Goal: Task Accomplishment & Management: Use online tool/utility

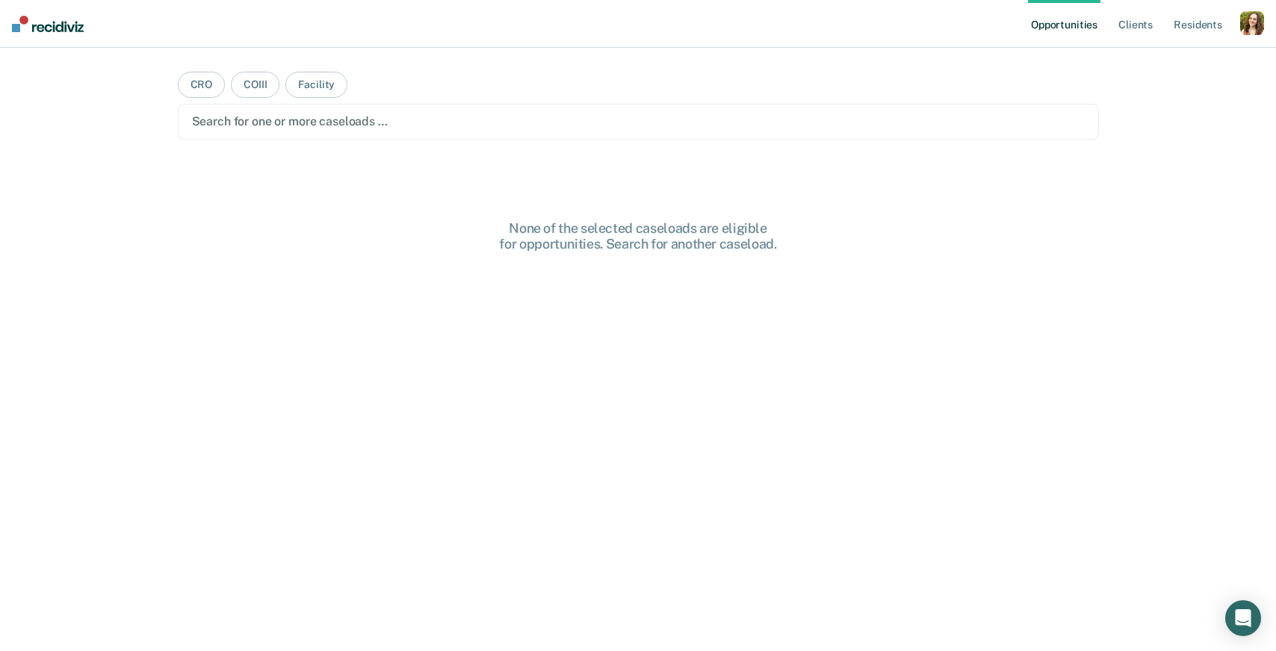
click at [1245, 23] on div "button" at bounding box center [1252, 23] width 24 height 24
click at [1160, 60] on link "Profile" at bounding box center [1191, 61] width 120 height 13
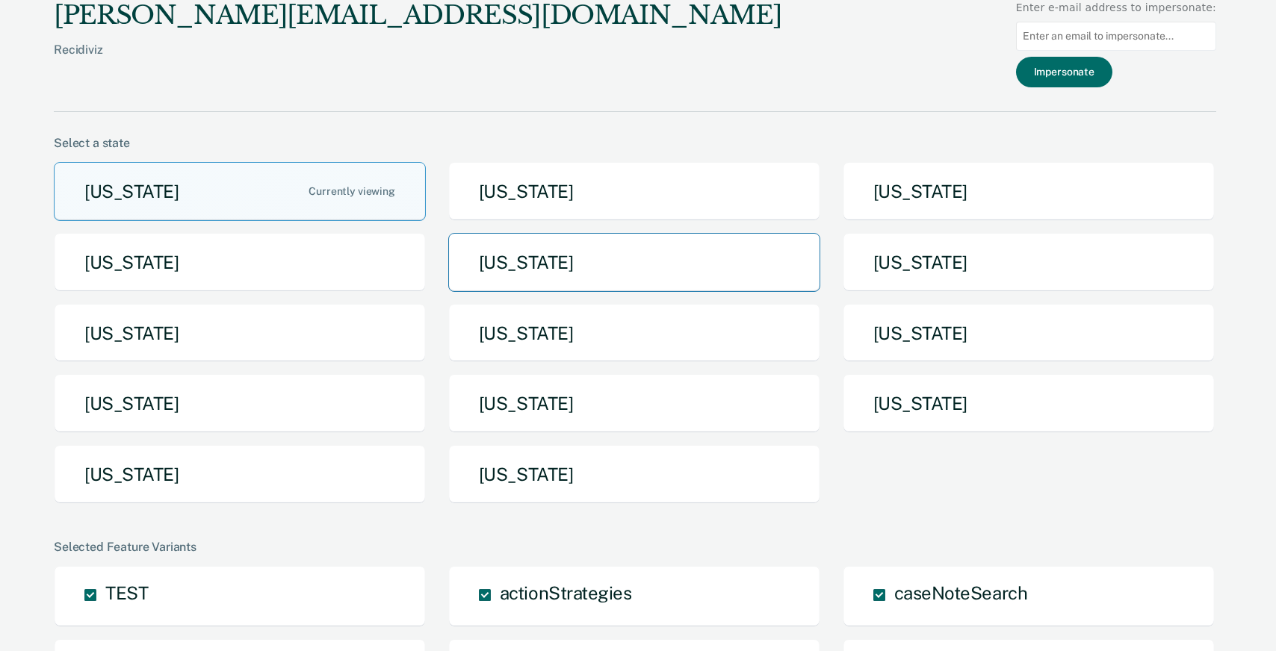
click at [582, 270] on button "[US_STATE]" at bounding box center [634, 262] width 372 height 59
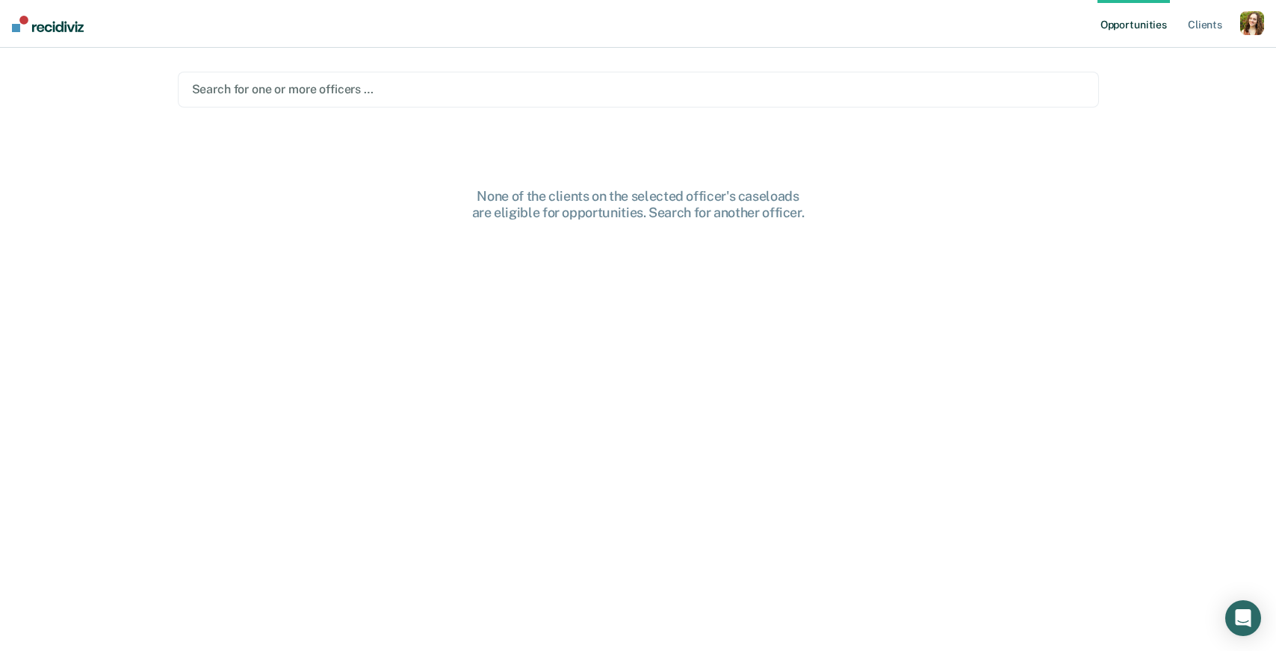
click at [1255, 27] on div "button" at bounding box center [1252, 23] width 24 height 24
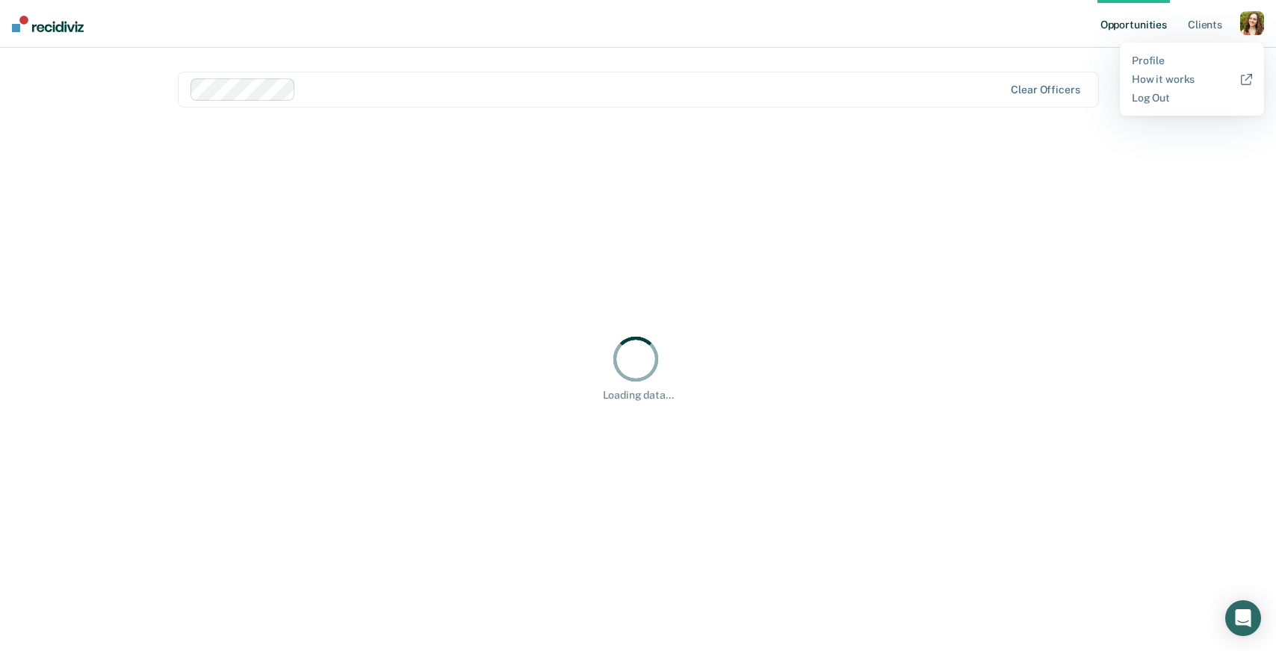
click at [652, 90] on div at bounding box center [652, 89] width 701 height 17
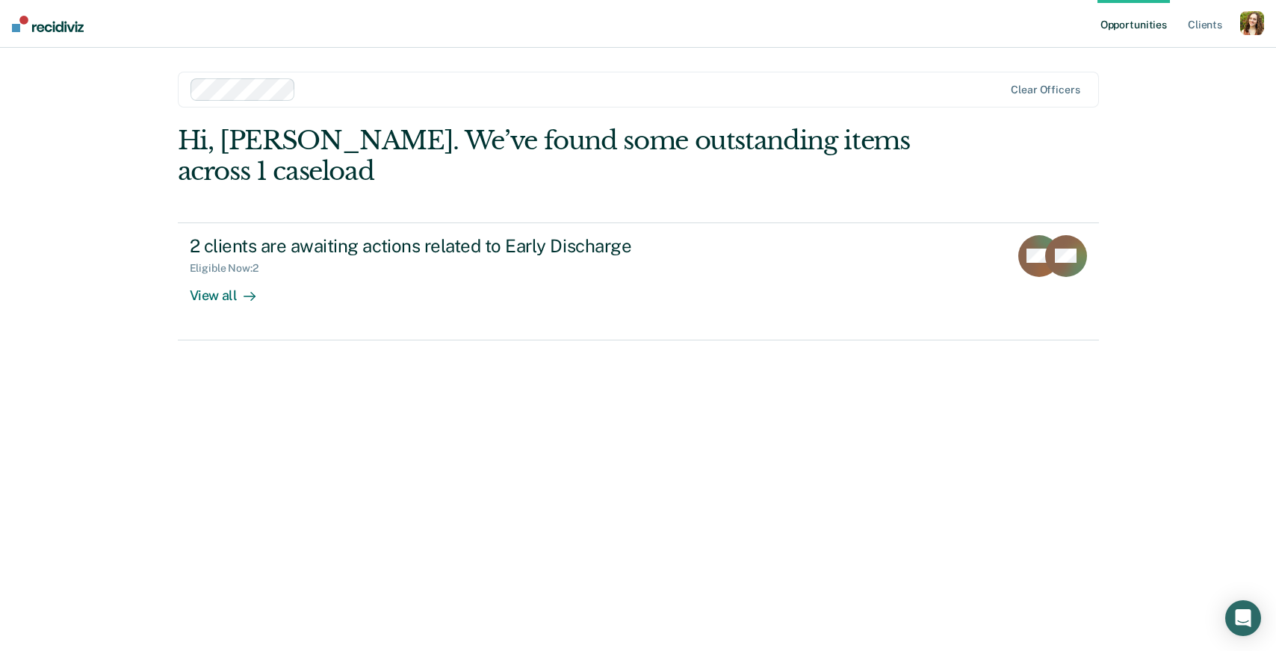
click at [1240, 14] on div "button" at bounding box center [1252, 23] width 24 height 24
click at [1154, 61] on link "Profile" at bounding box center [1191, 61] width 120 height 13
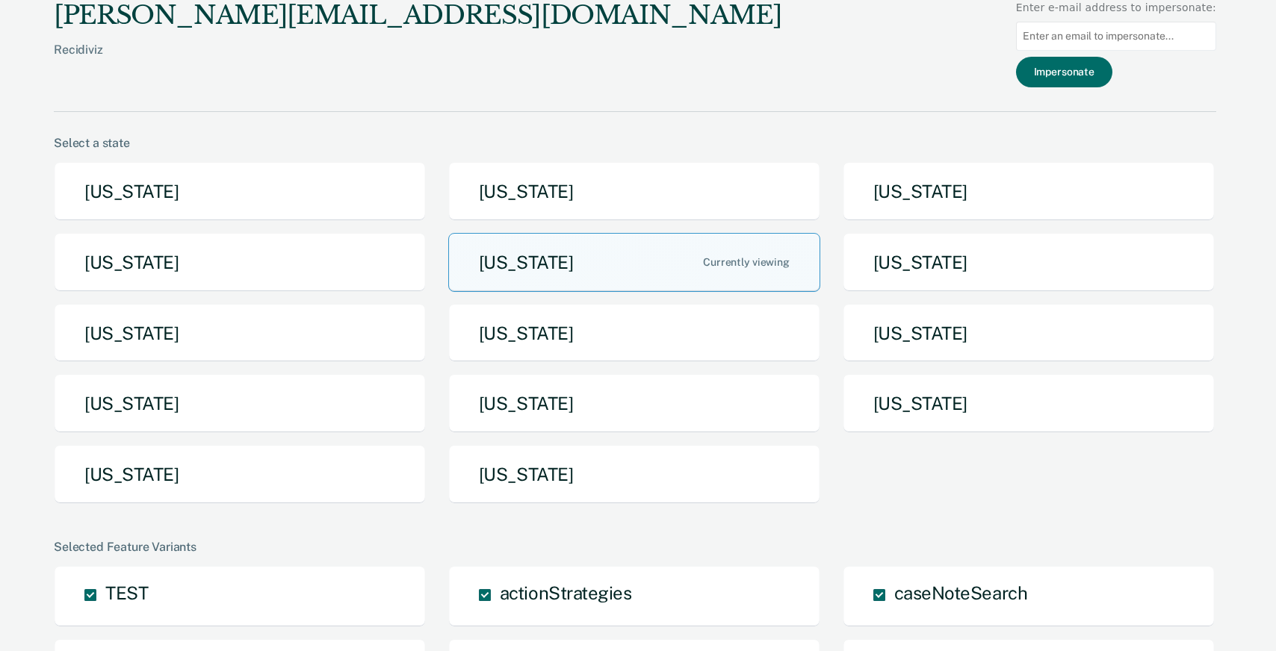
click at [610, 441] on div "[US_STATE] [US_STATE] [US_STATE] [US_STATE] [US_STATE] [US_STATE] [US_STATE] [U…" at bounding box center [635, 339] width 1162 height 354
click at [587, 406] on button "[US_STATE]" at bounding box center [634, 403] width 372 height 59
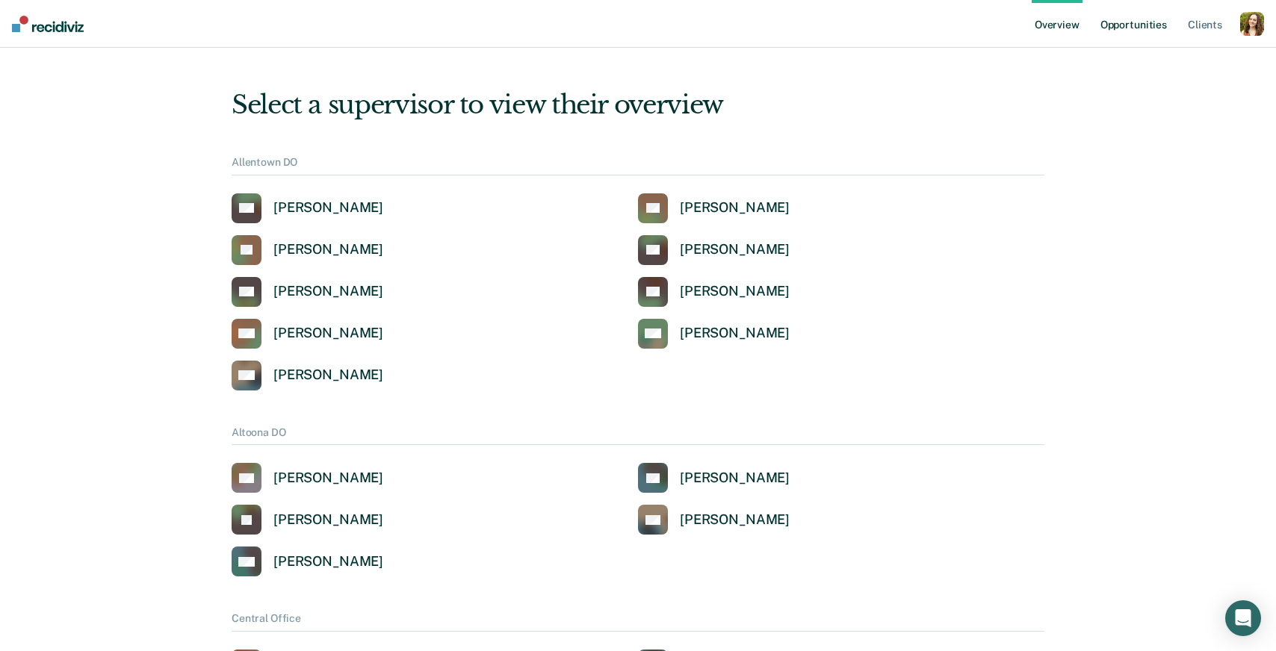
click at [1128, 29] on link "Opportunities" at bounding box center [1133, 24] width 72 height 48
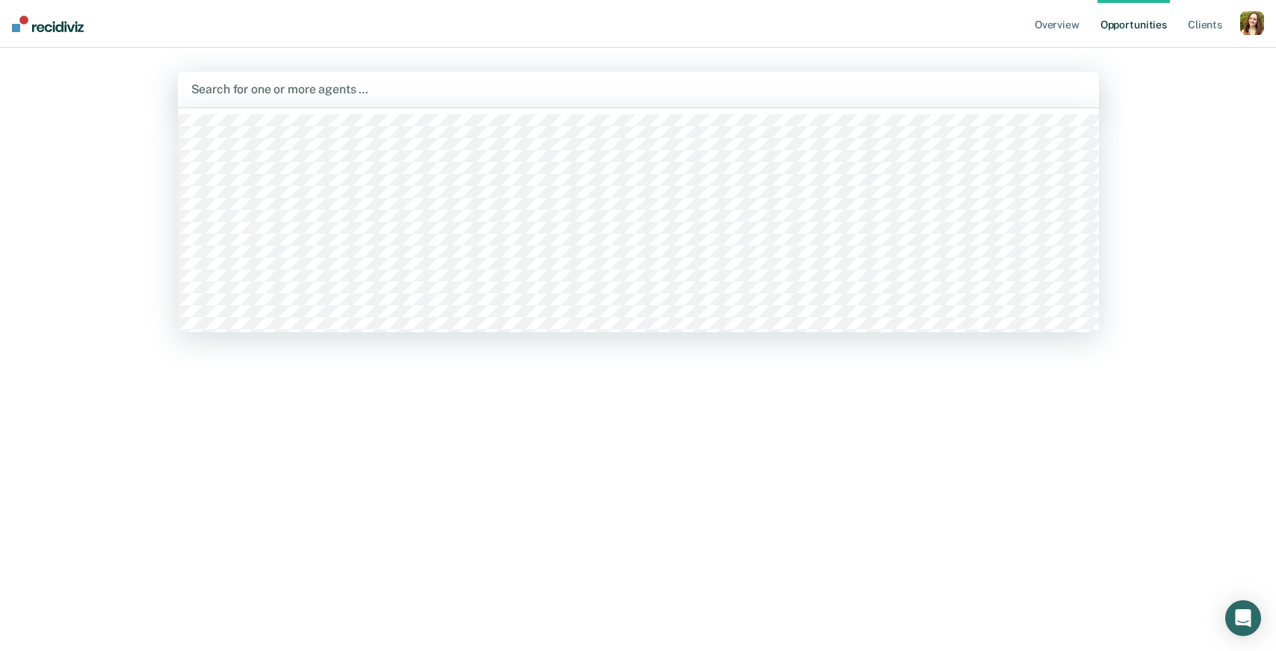
click at [431, 96] on div at bounding box center [638, 89] width 894 height 17
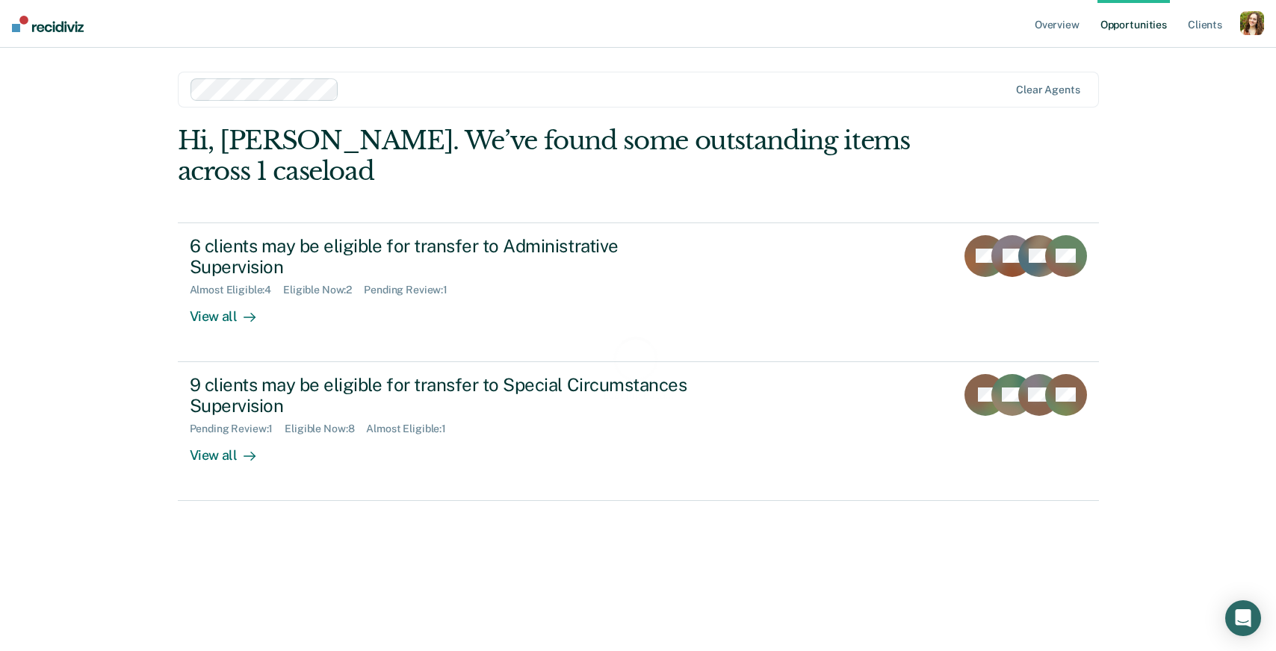
click at [225, 295] on div "Loading data..." at bounding box center [638, 367] width 921 height 484
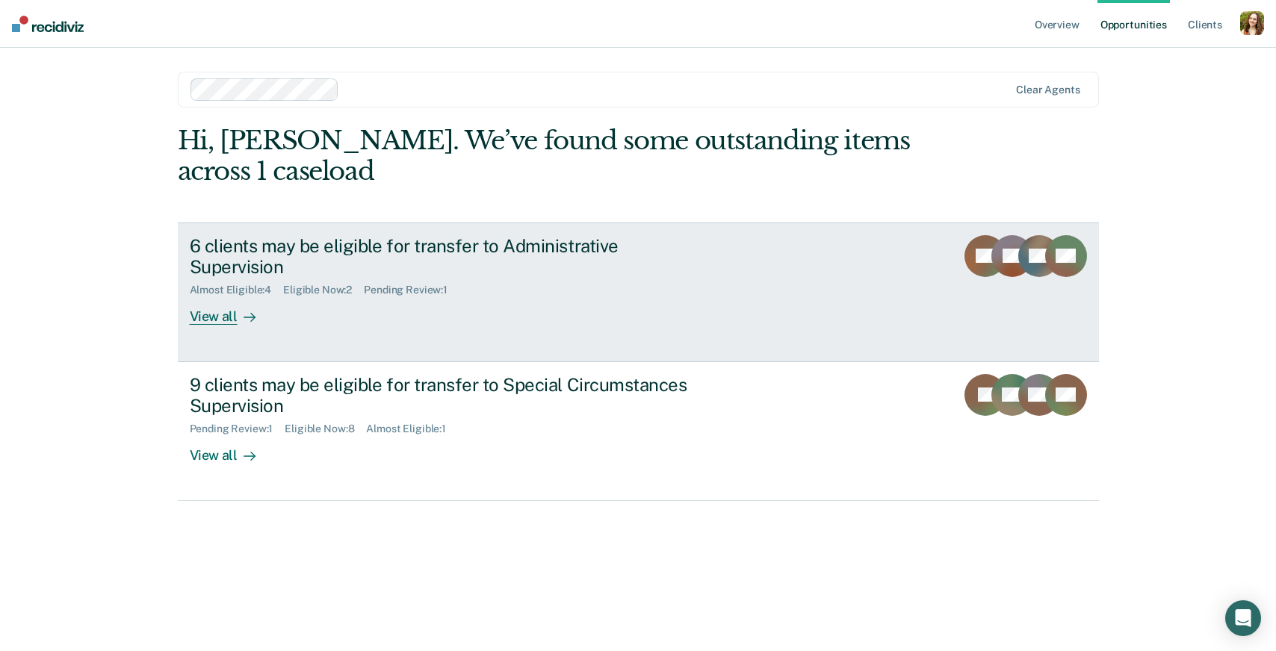
click at [225, 296] on div "View all" at bounding box center [232, 310] width 84 height 29
